Goal: Information Seeking & Learning: Learn about a topic

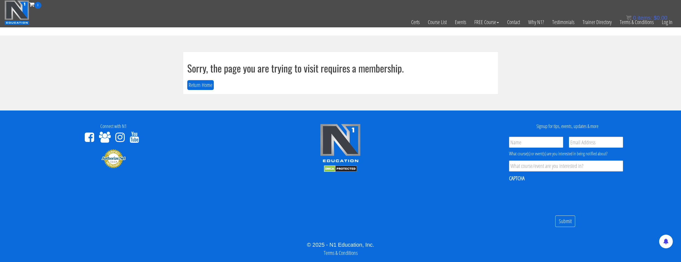
click at [182, 86] on div "Sorry, the page you are trying to visit requires a membership. Return Home" at bounding box center [341, 73] width 328 height 42
click at [188, 85] on button "Return Home" at bounding box center [200, 85] width 27 height 10
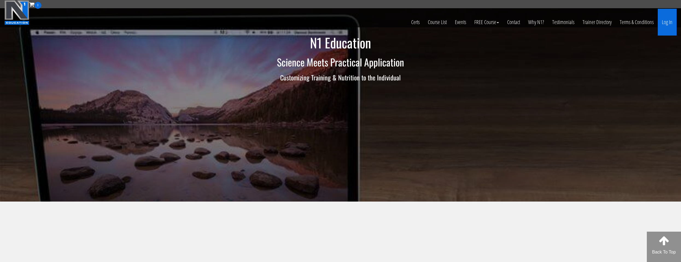
click at [668, 25] on link "Log In" at bounding box center [667, 22] width 19 height 27
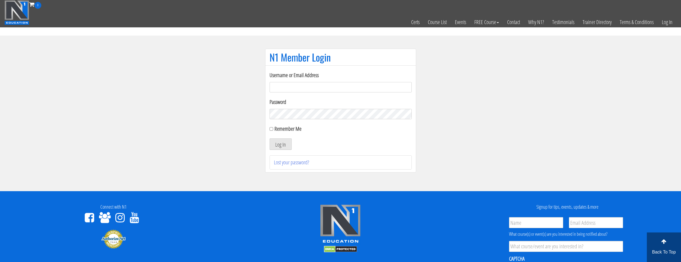
click at [309, 92] on input "Username or Email Address" at bounding box center [341, 87] width 142 height 10
type input "[EMAIL_ADDRESS][DOMAIN_NAME]"
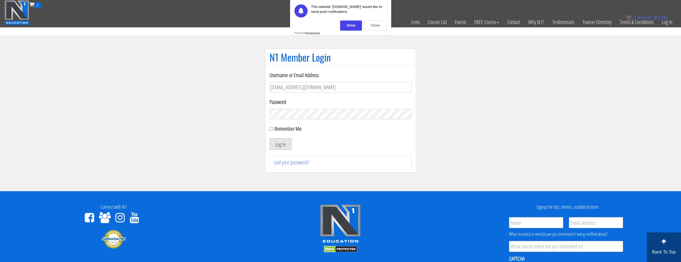
click at [288, 147] on button "Log In" at bounding box center [281, 143] width 22 height 11
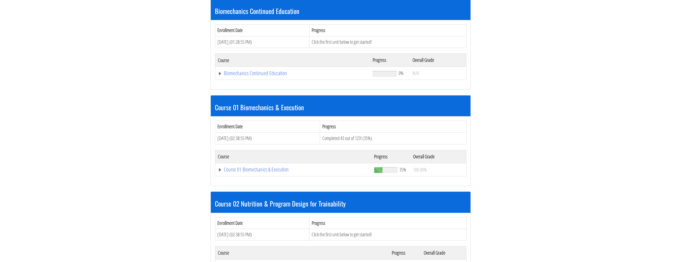
scroll to position [137, 0]
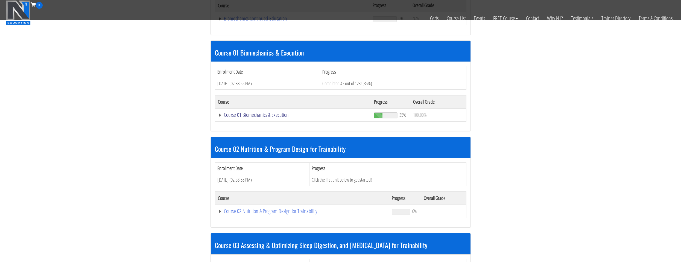
click at [277, 112] on link "Course 01 Biomechanics & Execution" at bounding box center [293, 114] width 151 height 5
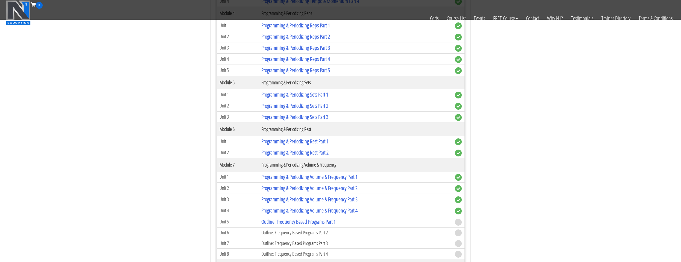
scroll to position [793, 0]
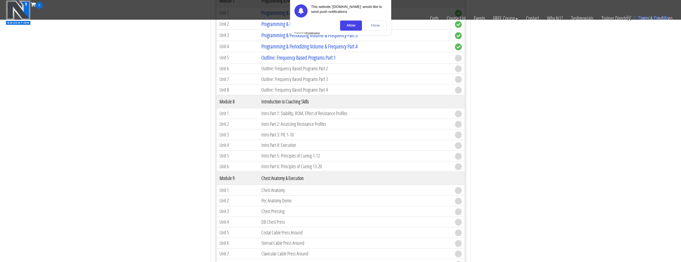
click at [373, 24] on div "Close" at bounding box center [375, 26] width 23 height 10
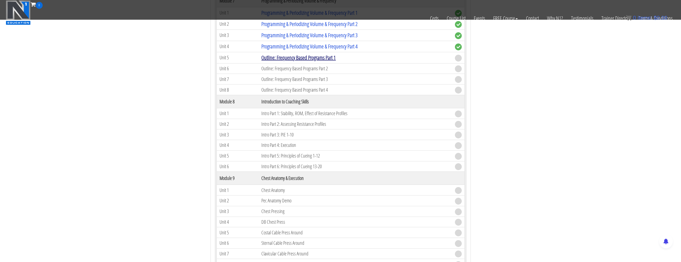
scroll to position [765, 0]
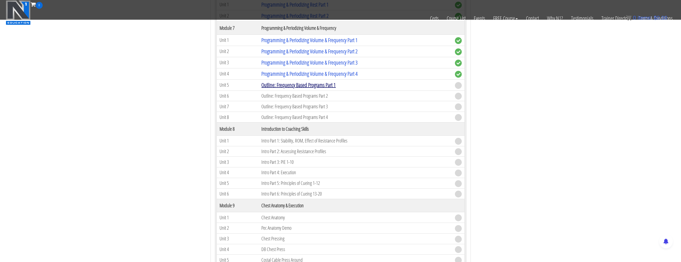
click at [308, 87] on link "Outline: Frequency Based Programs Part 1" at bounding box center [298, 84] width 74 height 7
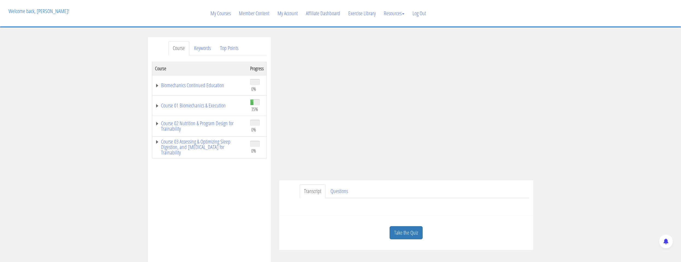
scroll to position [55, 0]
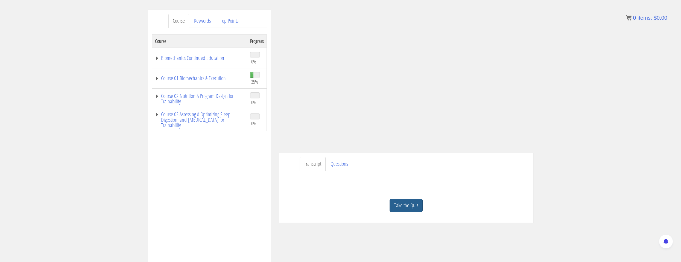
click at [399, 199] on link "Take the Quiz" at bounding box center [406, 205] width 33 height 13
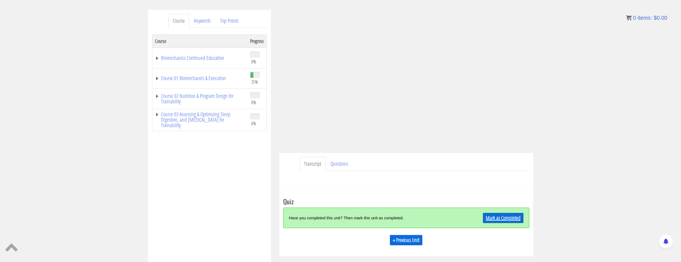
click at [502, 218] on link "Mark as Completed" at bounding box center [503, 218] width 41 height 10
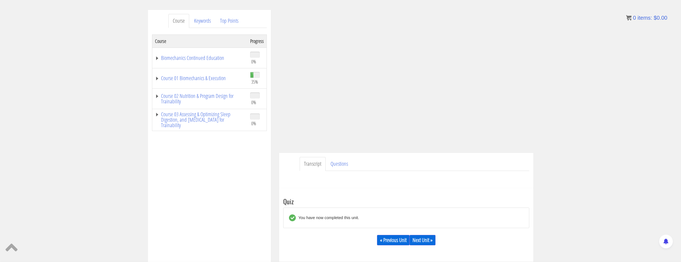
scroll to position [82, 0]
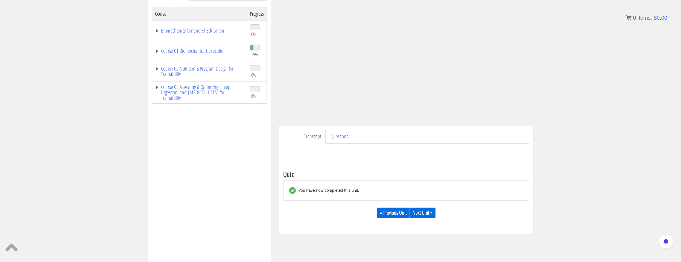
click at [416, 206] on div "« Previous Unit Next Unit »" at bounding box center [406, 212] width 246 height 19
click at [420, 215] on link "Next Unit »" at bounding box center [422, 212] width 26 height 10
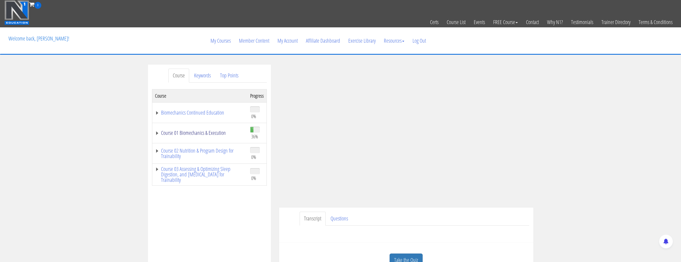
click at [218, 132] on link "Course 01 Biomechanics & Execution" at bounding box center [200, 132] width 90 height 5
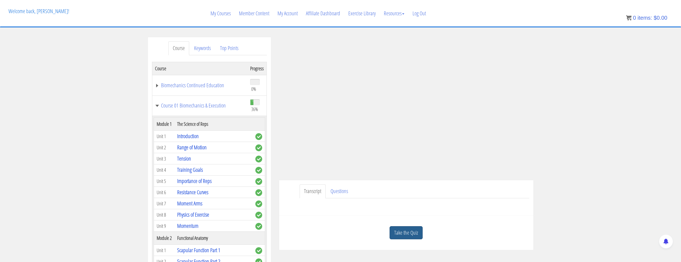
click at [413, 230] on link "Take the Quiz" at bounding box center [406, 232] width 33 height 13
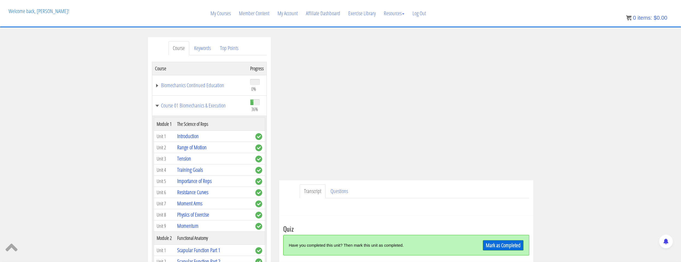
scroll to position [55, 0]
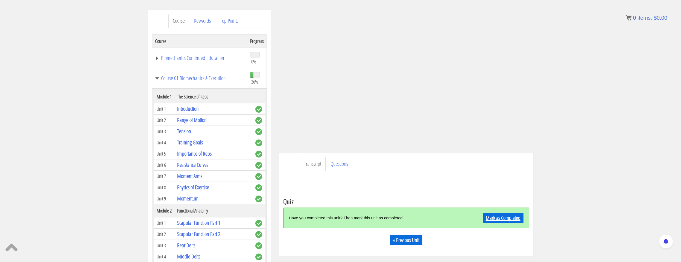
click at [488, 221] on link "Mark as Completed" at bounding box center [503, 218] width 41 height 10
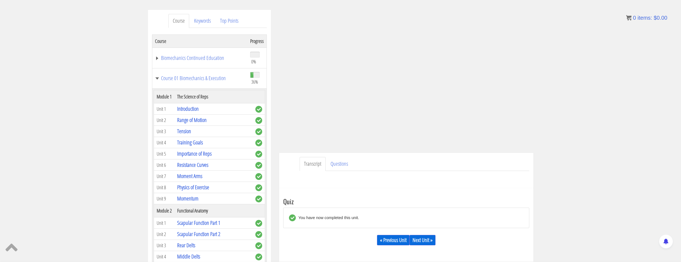
scroll to position [109, 0]
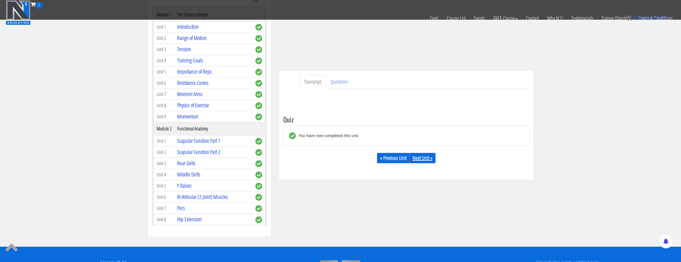
click at [425, 155] on link "Next Unit »" at bounding box center [422, 158] width 26 height 10
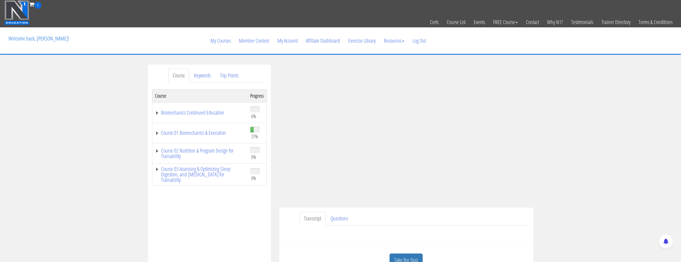
scroll to position [27, 0]
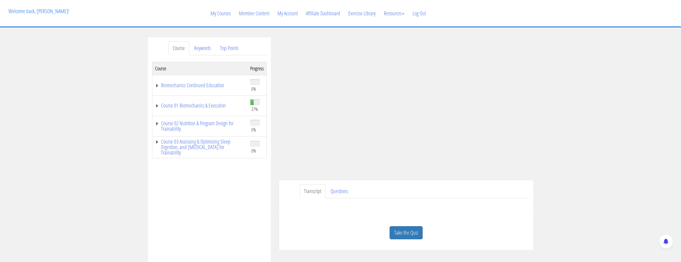
click at [394, 223] on div "Take the Quiz" at bounding box center [406, 233] width 246 height 27
click at [402, 232] on link "Take the Quiz" at bounding box center [406, 232] width 33 height 13
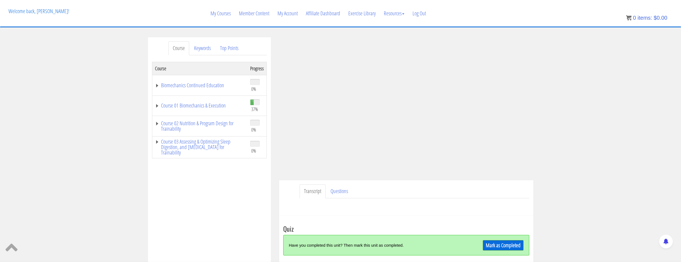
click at [210, 101] on td "Course 01 Biomechanics & Execution" at bounding box center [199, 105] width 95 height 21
click at [213, 108] on link "Course 01 Biomechanics & Execution" at bounding box center [200, 105] width 90 height 5
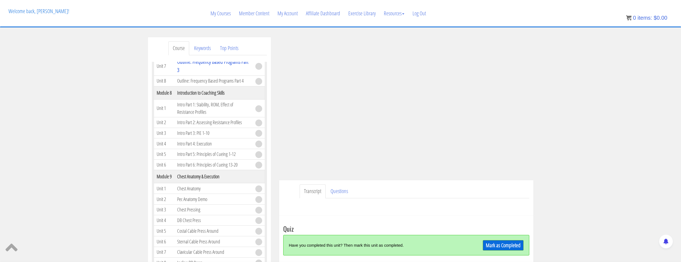
scroll to position [738, 0]
